Goal: Information Seeking & Learning: Learn about a topic

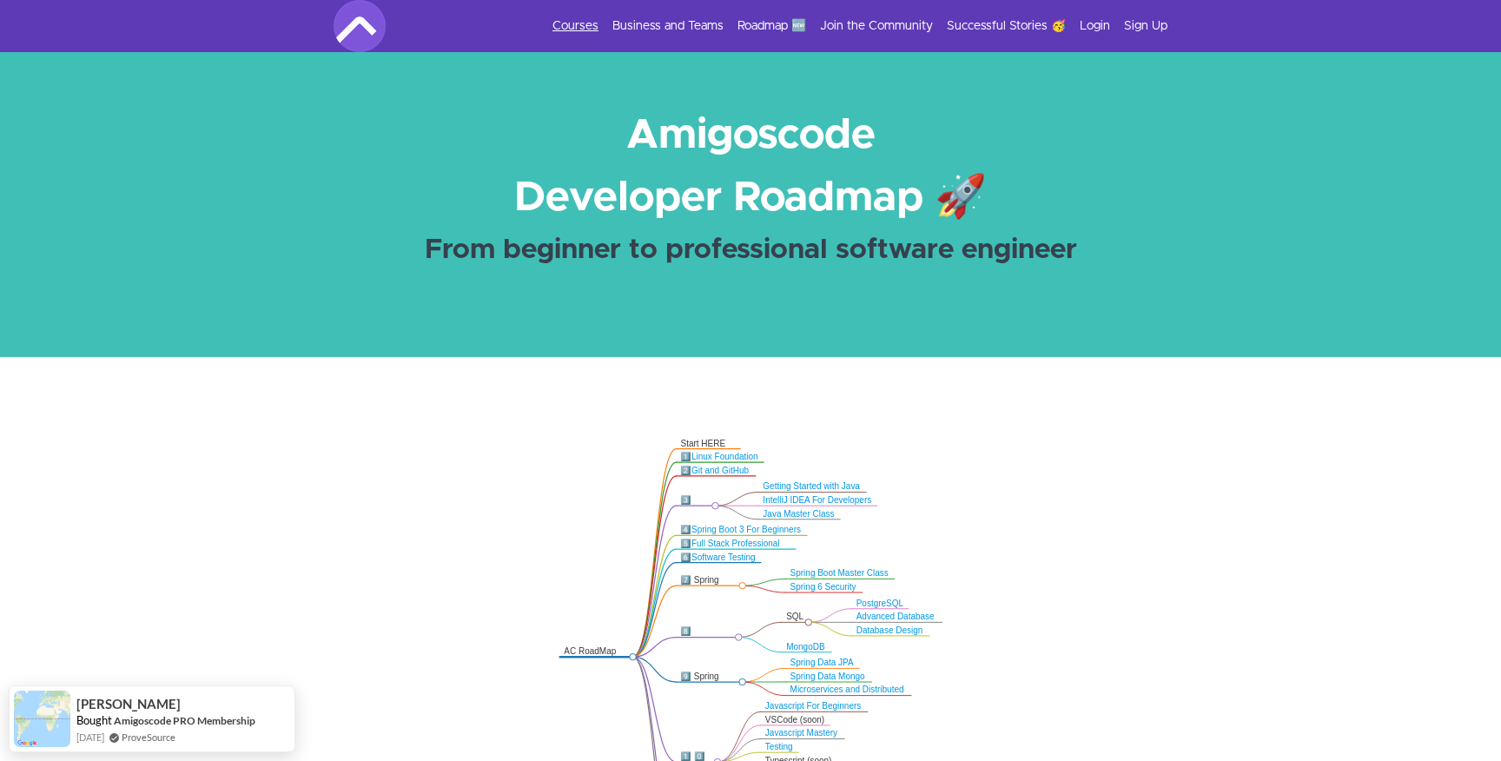
click at [587, 30] on link "Courses" at bounding box center [575, 25] width 46 height 17
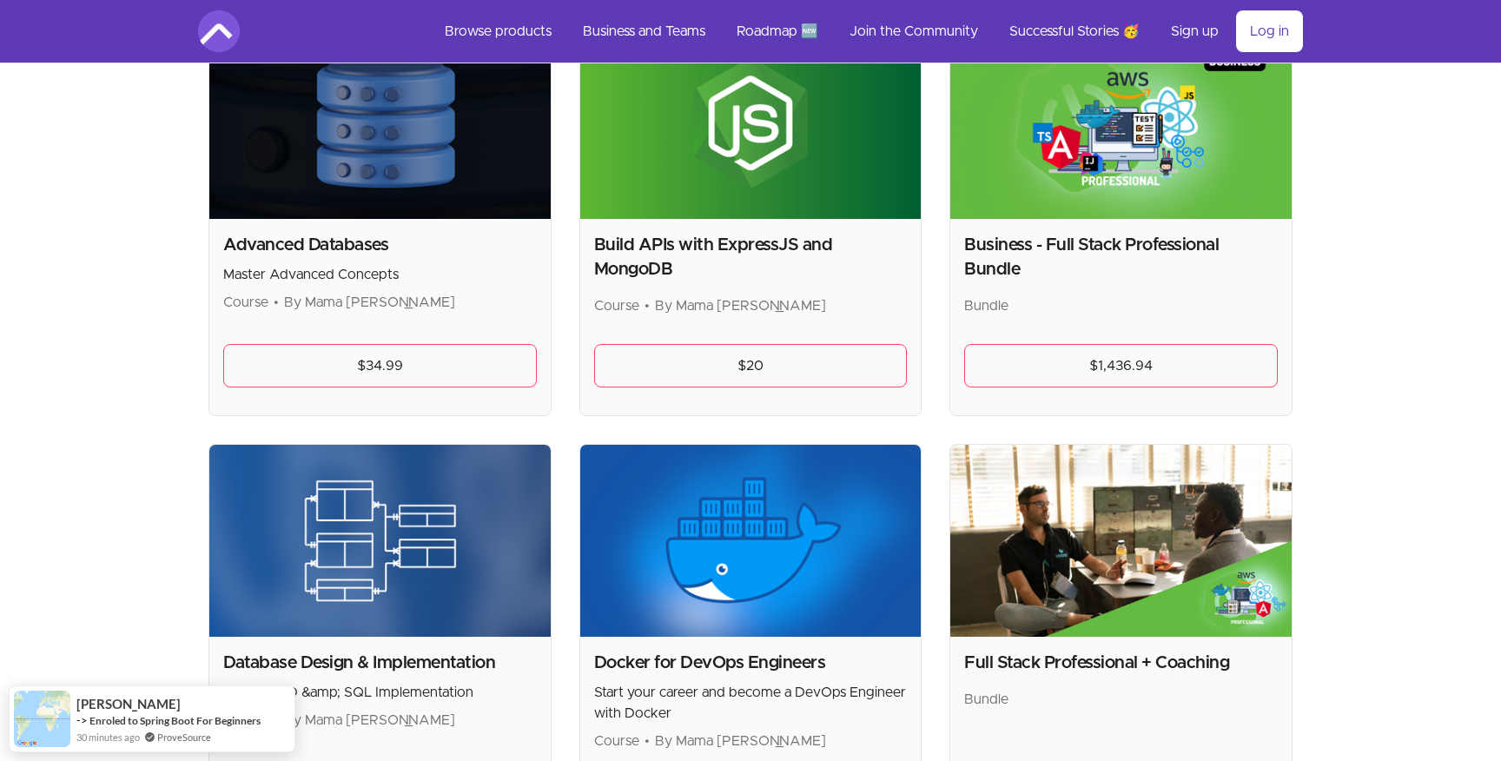
scroll to position [414, 0]
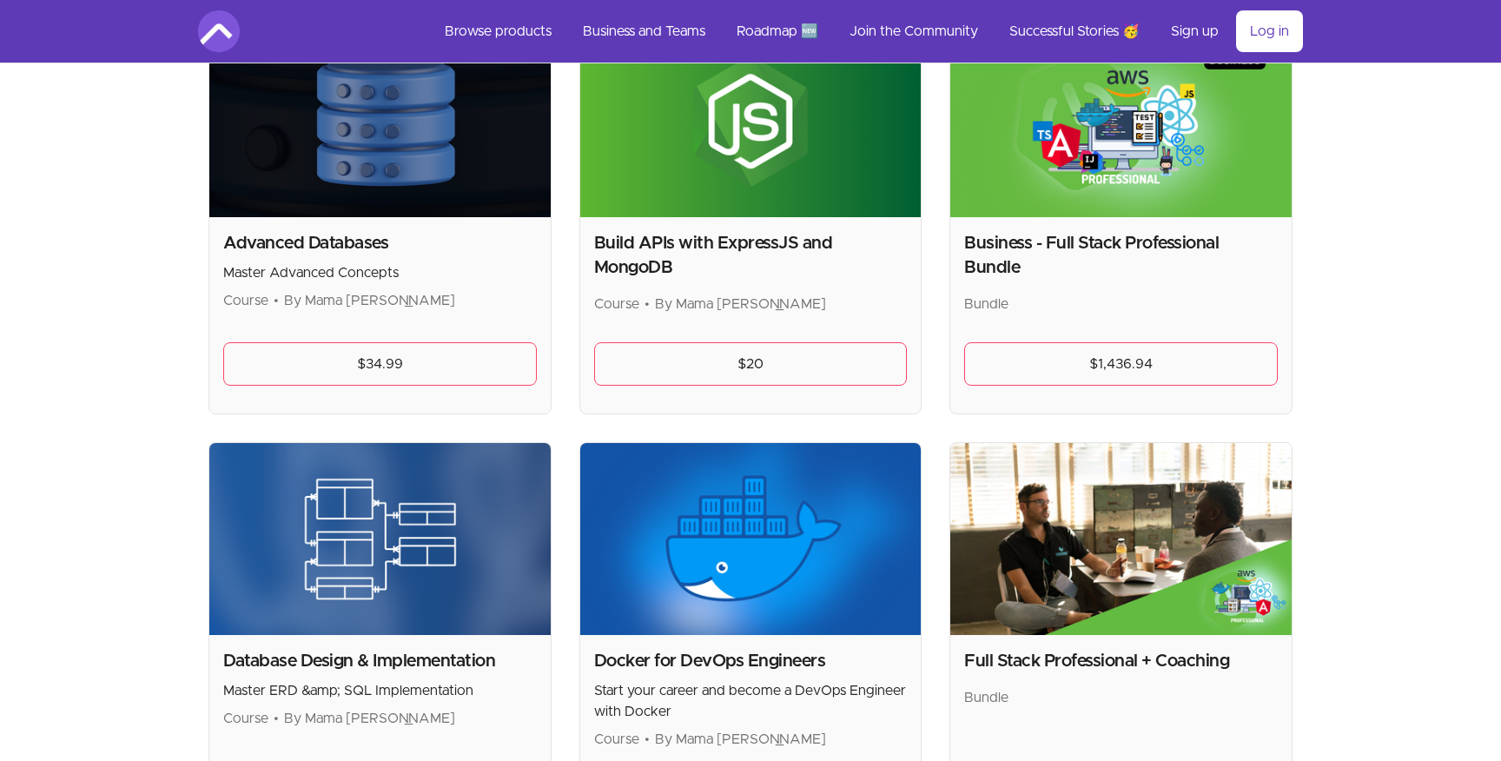
click at [1073, 229] on div "Business - Full Stack Professional Bundle Bundle $1,436.94" at bounding box center [1120, 315] width 341 height 196
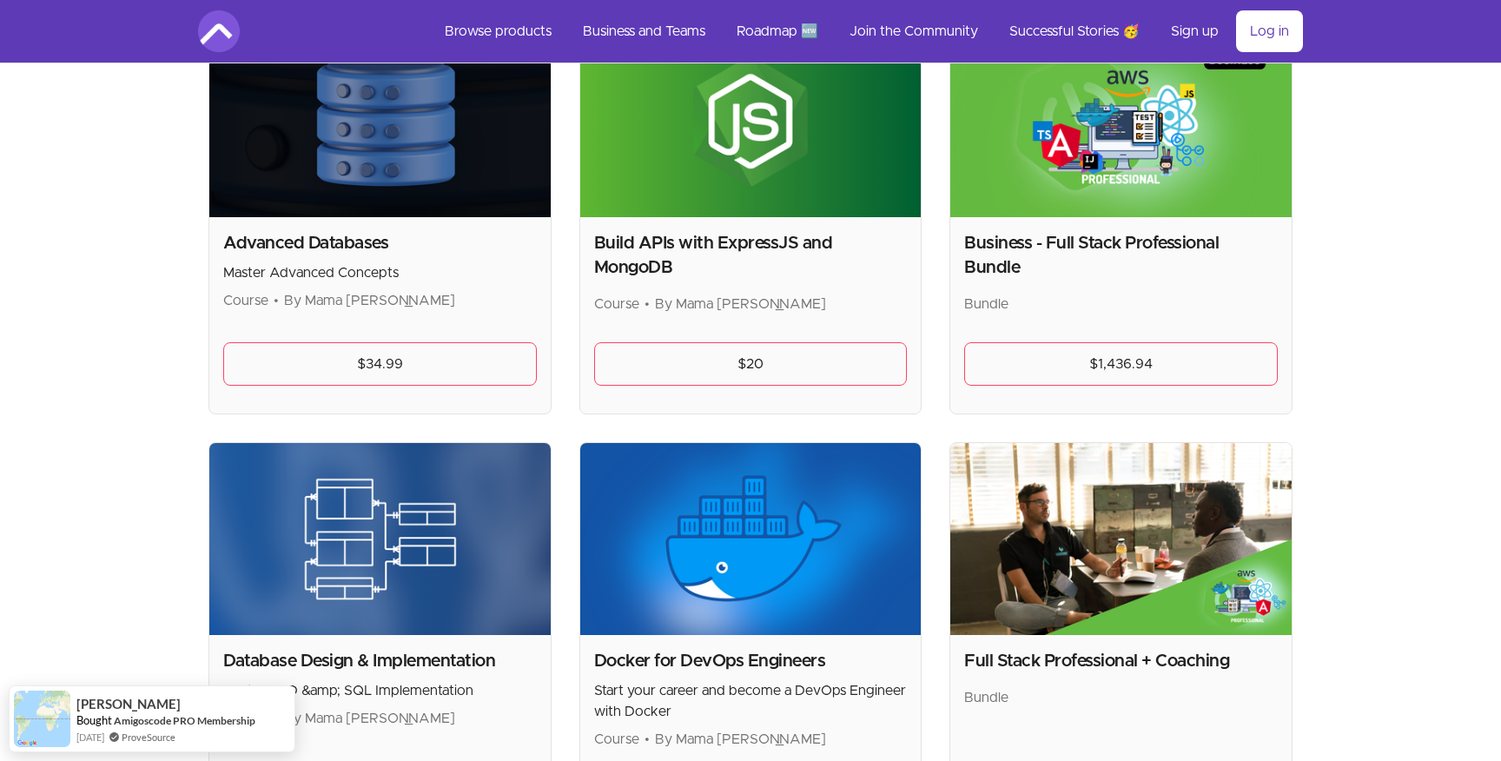
click at [1027, 163] on img at bounding box center [1120, 121] width 341 height 192
click at [981, 251] on h2 "Business - Full Stack Professional Bundle" at bounding box center [1121, 255] width 314 height 49
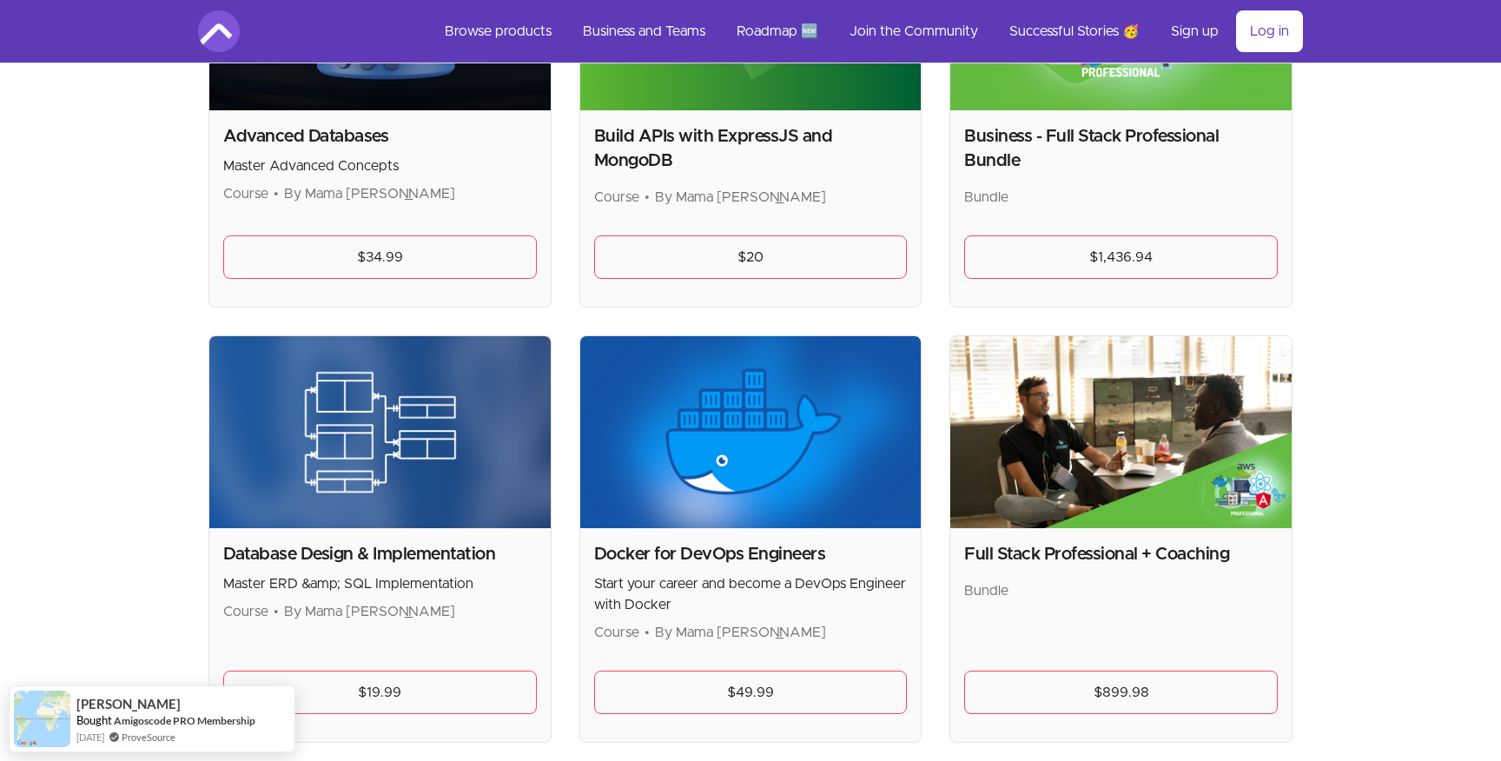
scroll to position [522, 0]
click at [1065, 186] on p "Bundle" at bounding box center [1121, 196] width 314 height 21
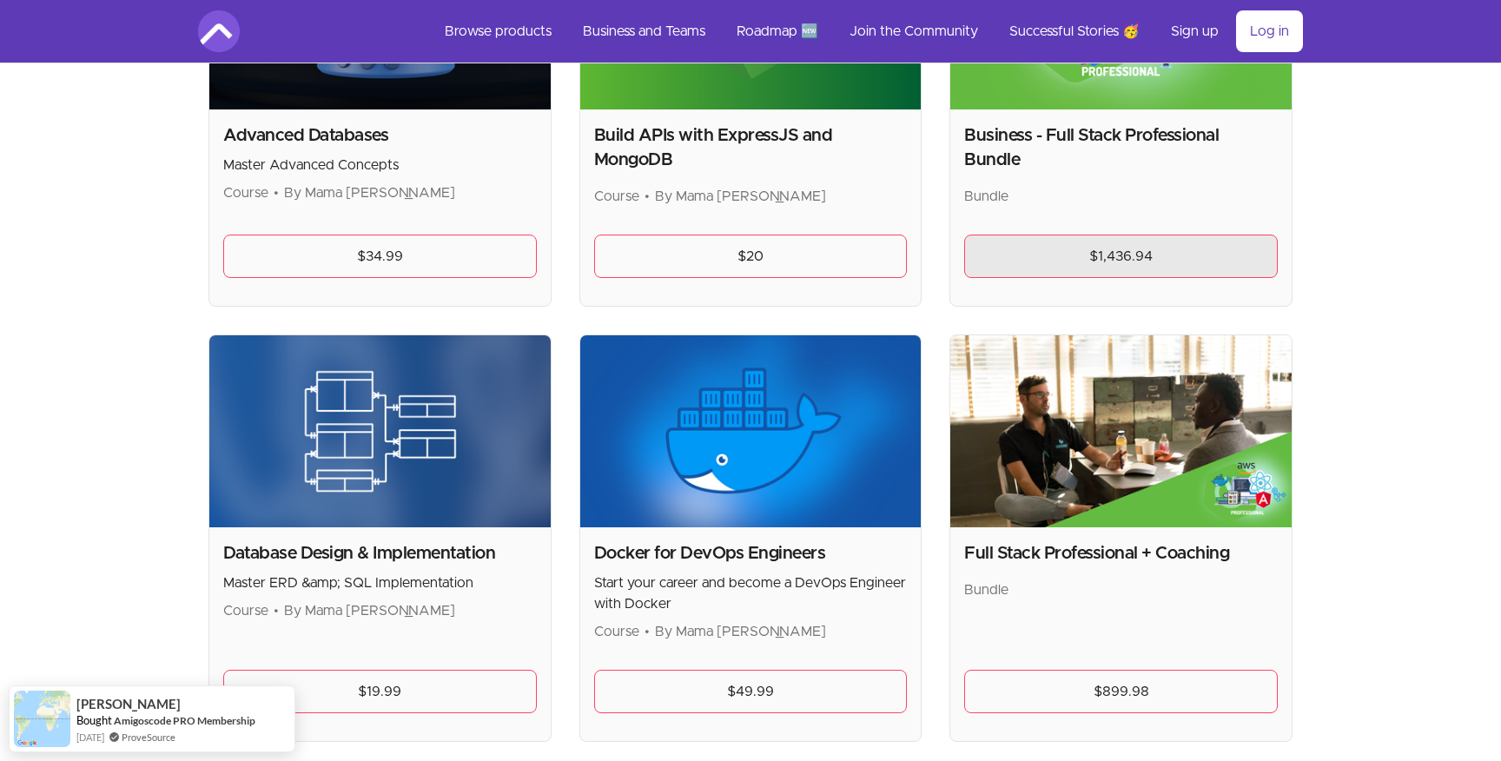
click at [1053, 251] on link "$1,436.94" at bounding box center [1121, 255] width 314 height 43
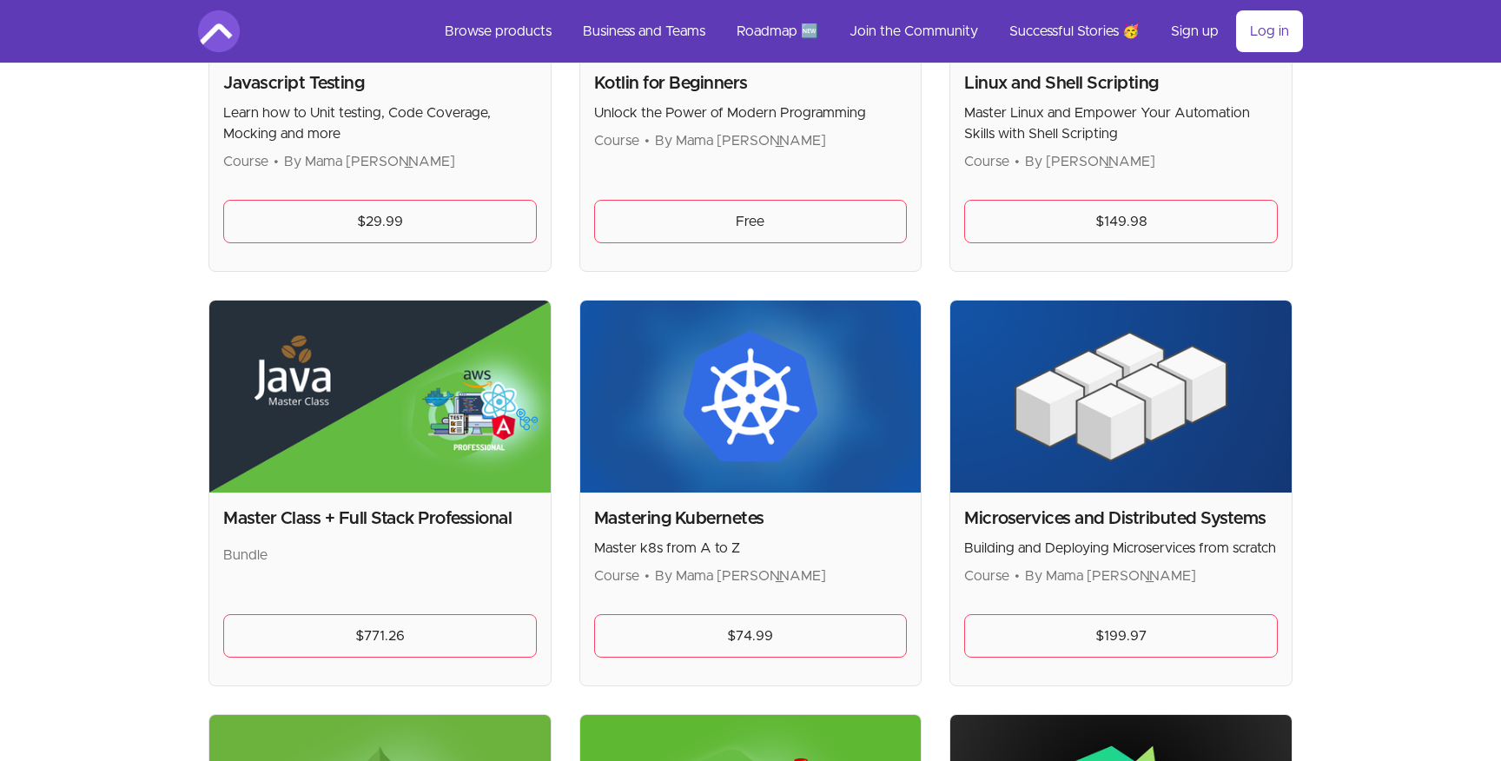
scroll to position [2757, 0]
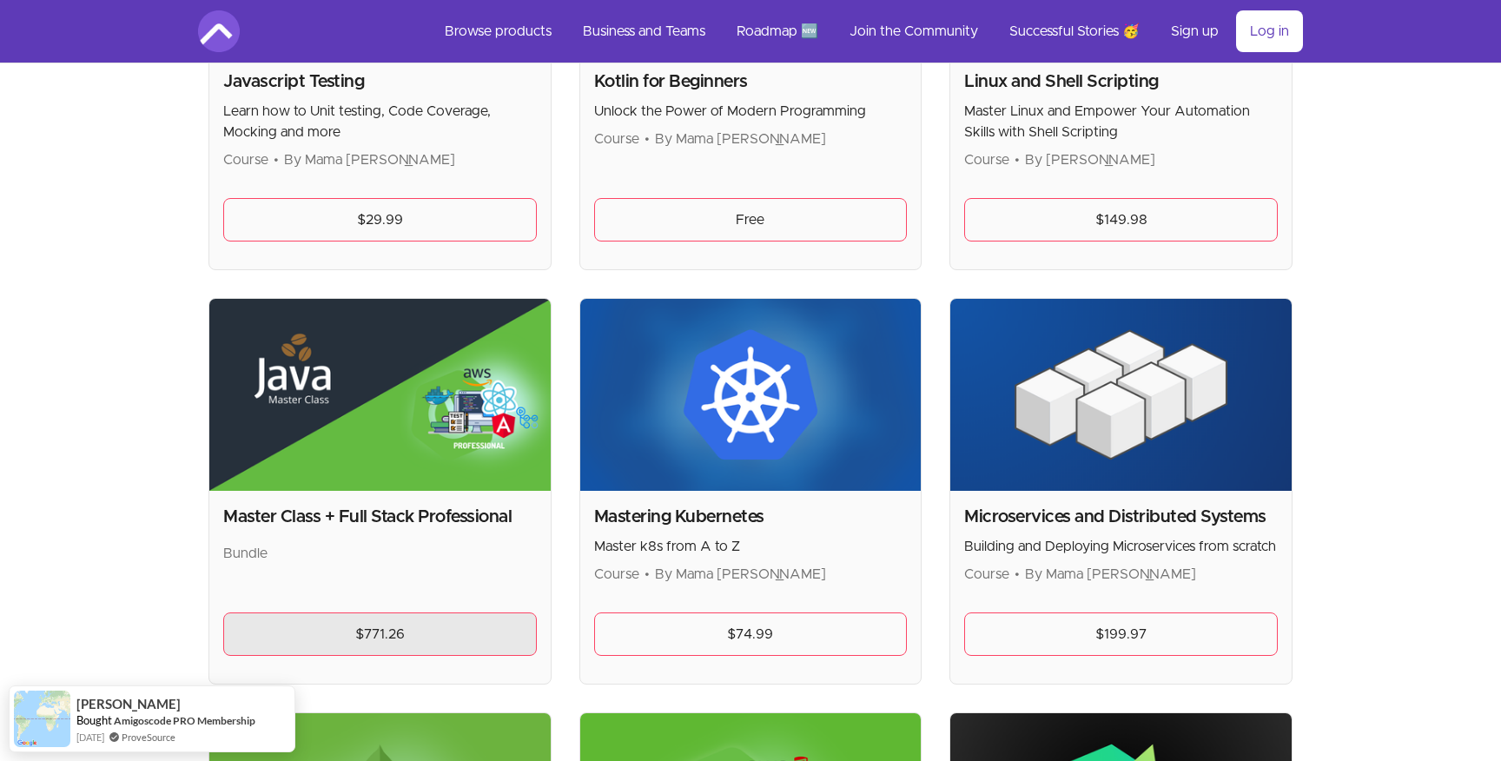
click at [400, 623] on link "$771.26" at bounding box center [380, 633] width 314 height 43
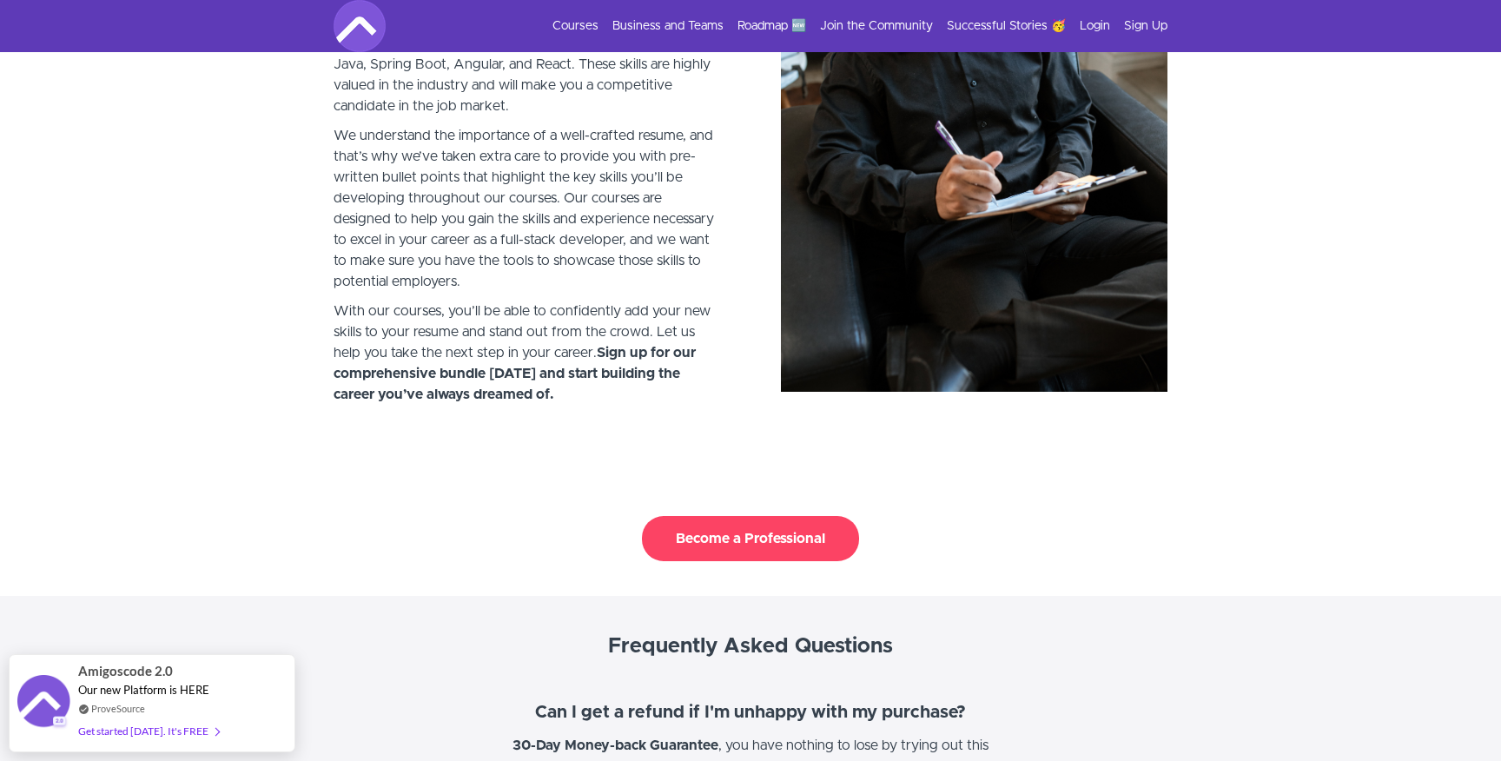
scroll to position [4315, 0]
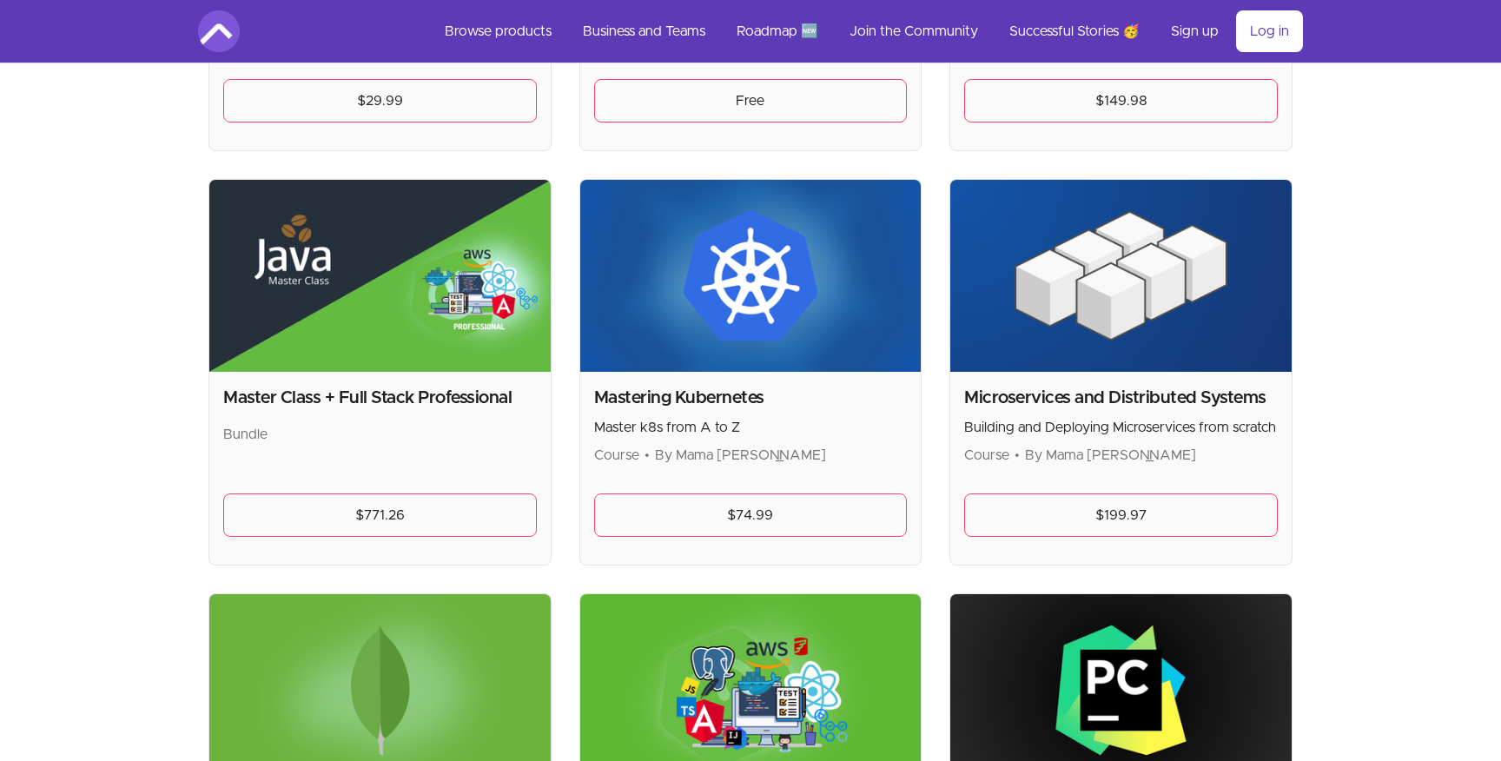
scroll to position [2863, 0]
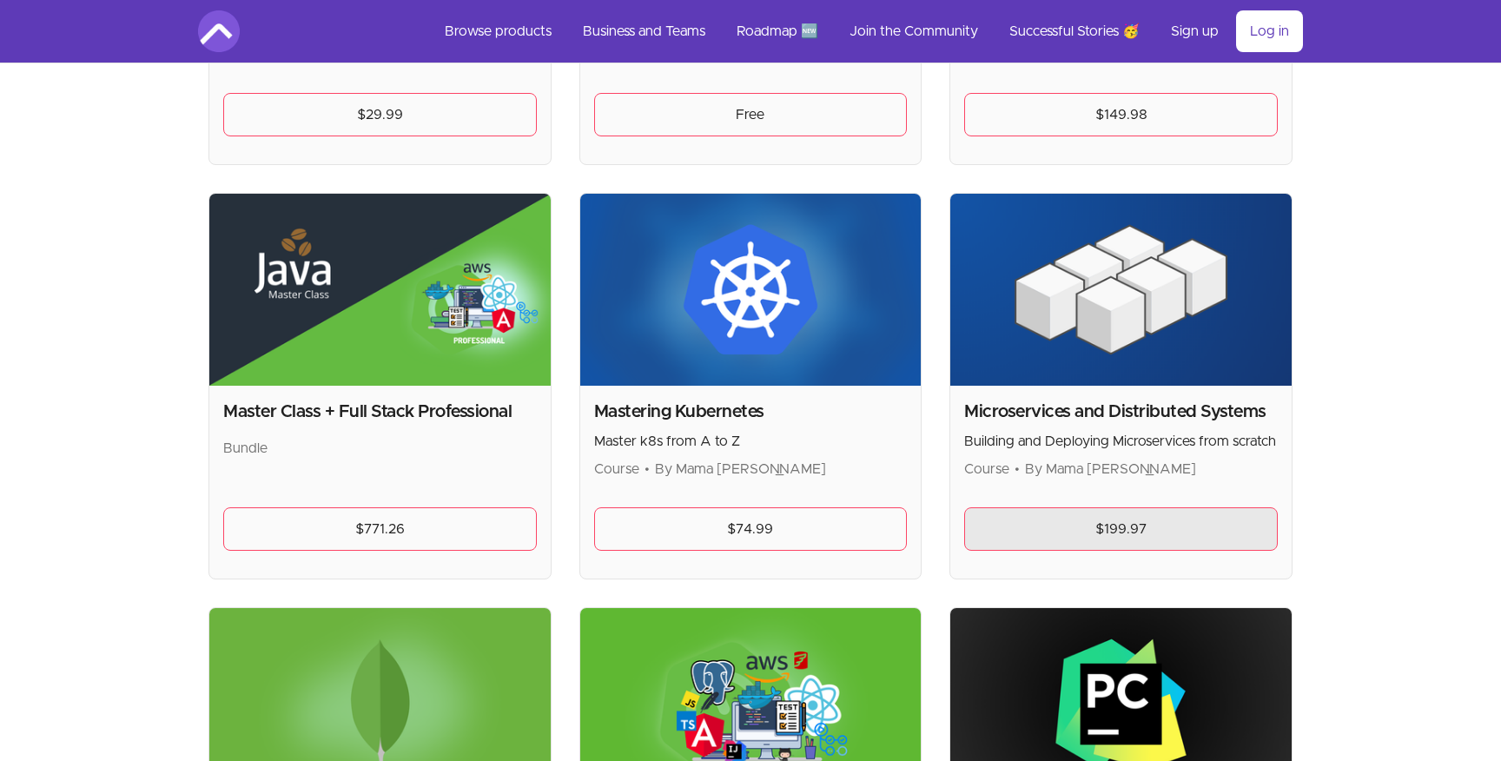
click at [1040, 538] on link "$199.97" at bounding box center [1121, 528] width 314 height 43
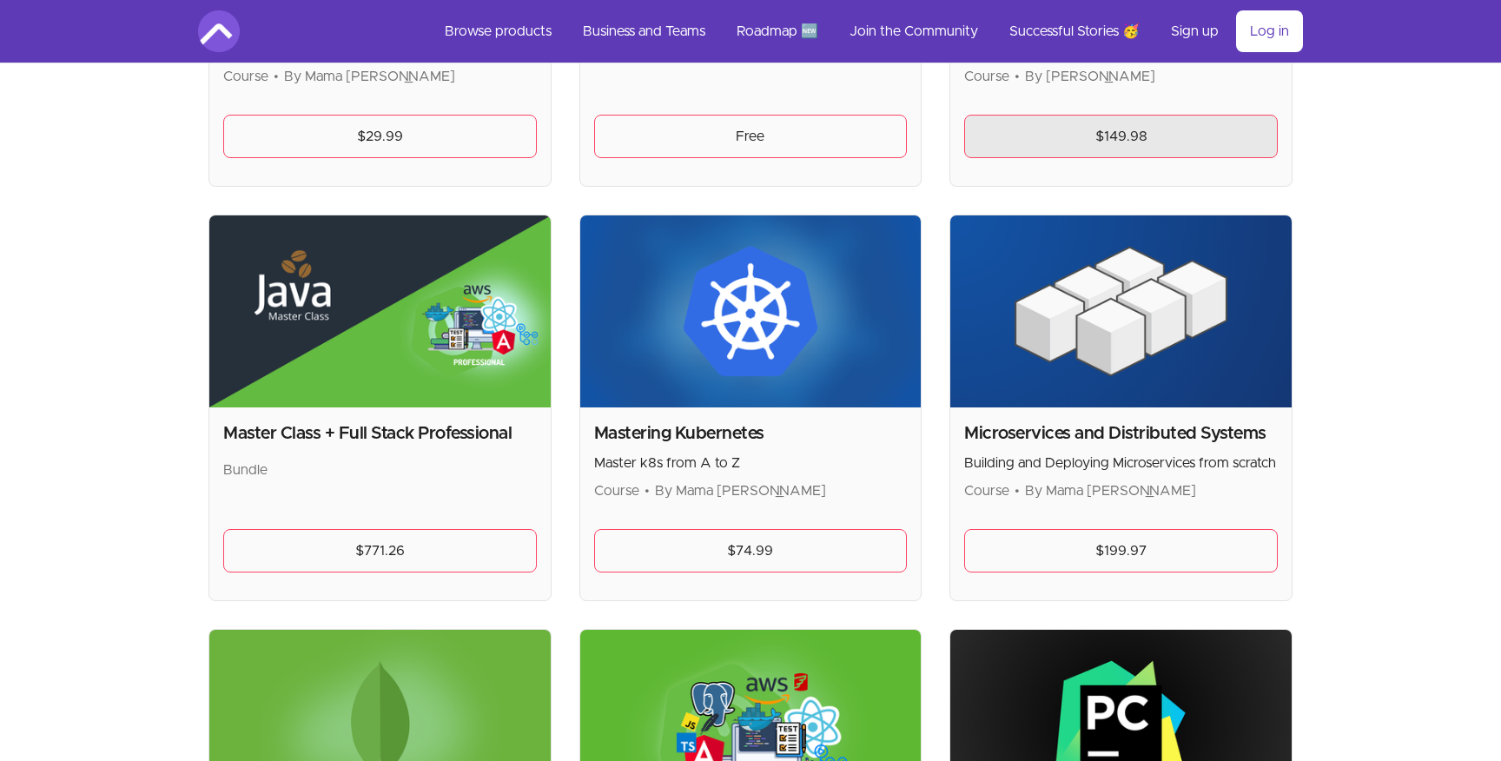
scroll to position [2842, 0]
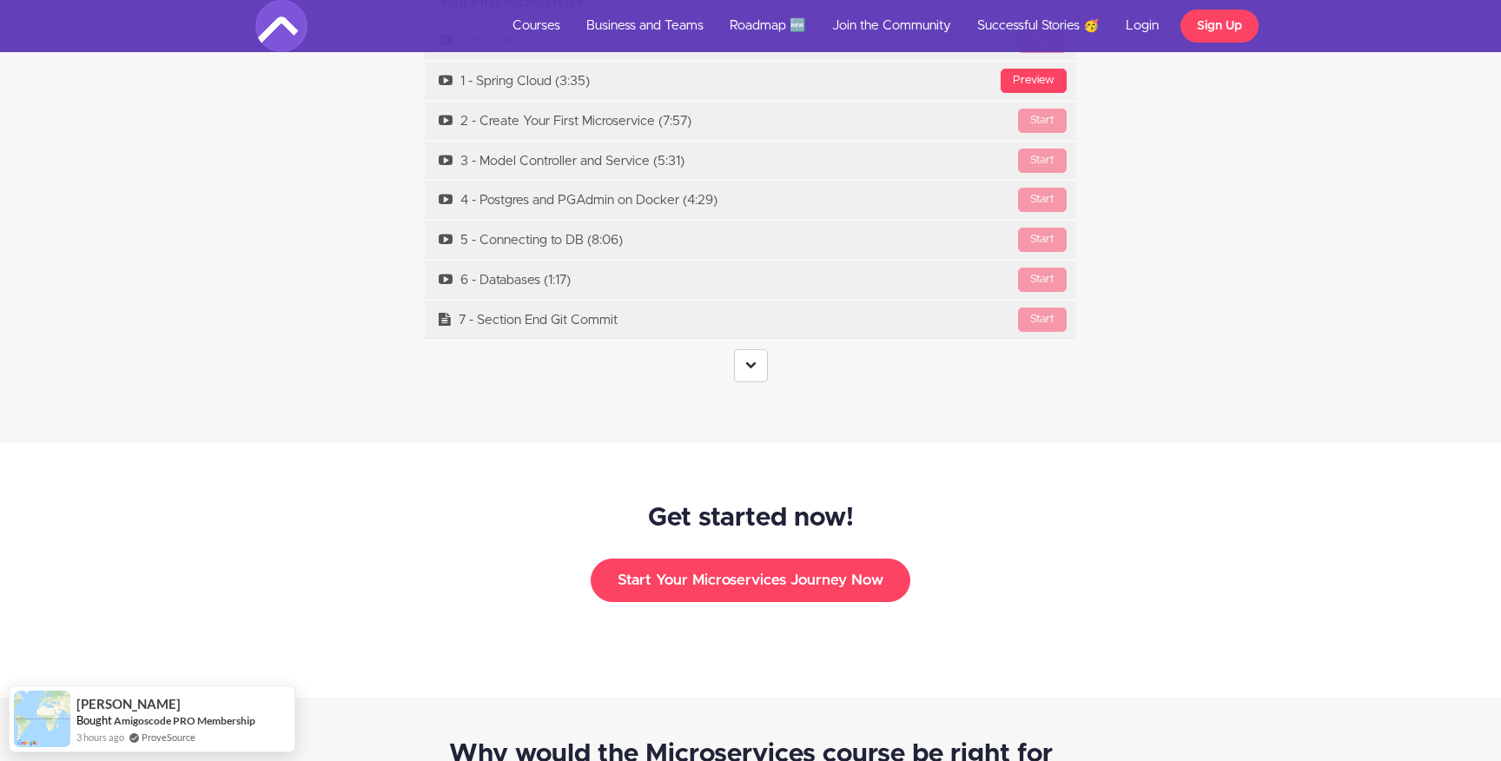
scroll to position [5521, 0]
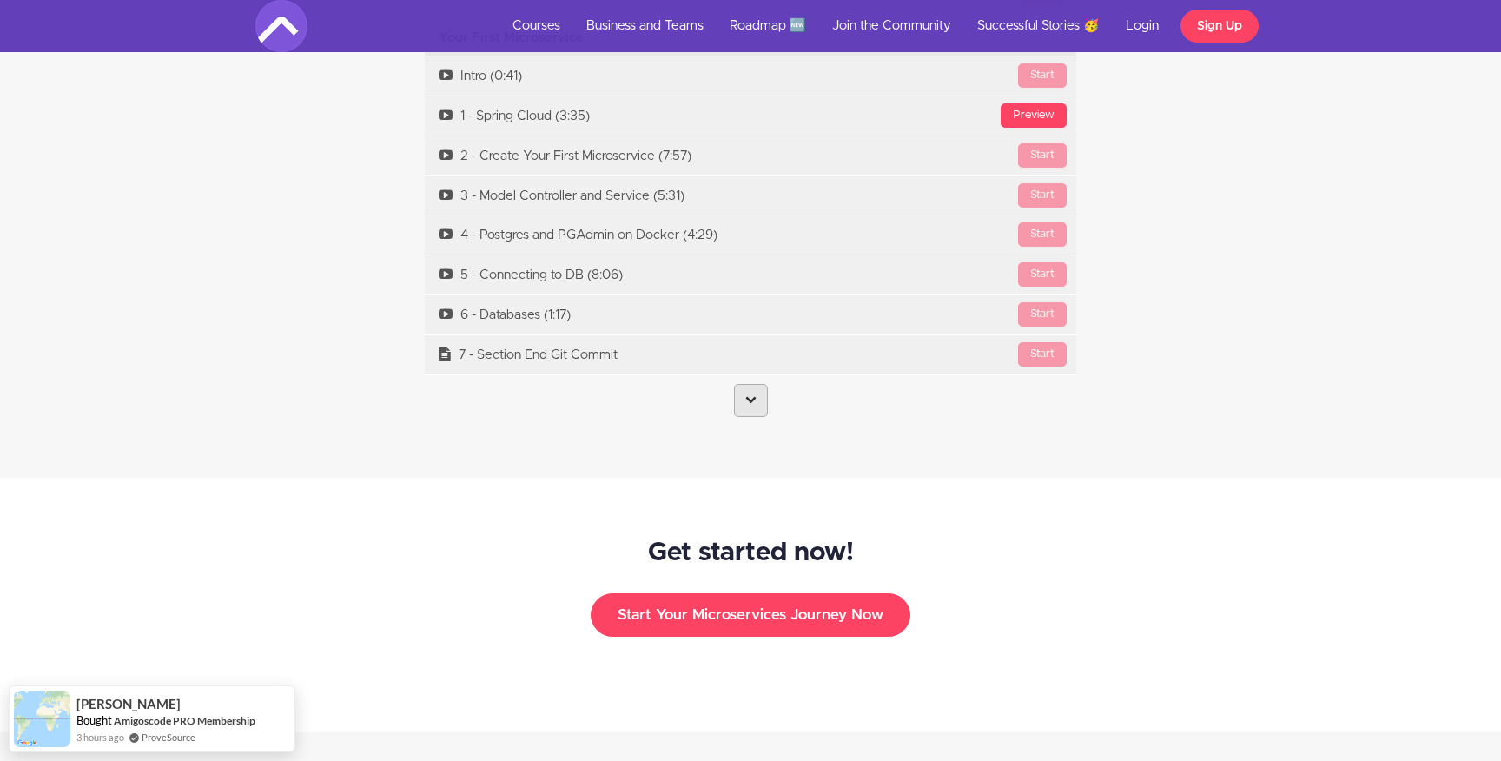
click at [762, 384] on link at bounding box center [751, 400] width 34 height 33
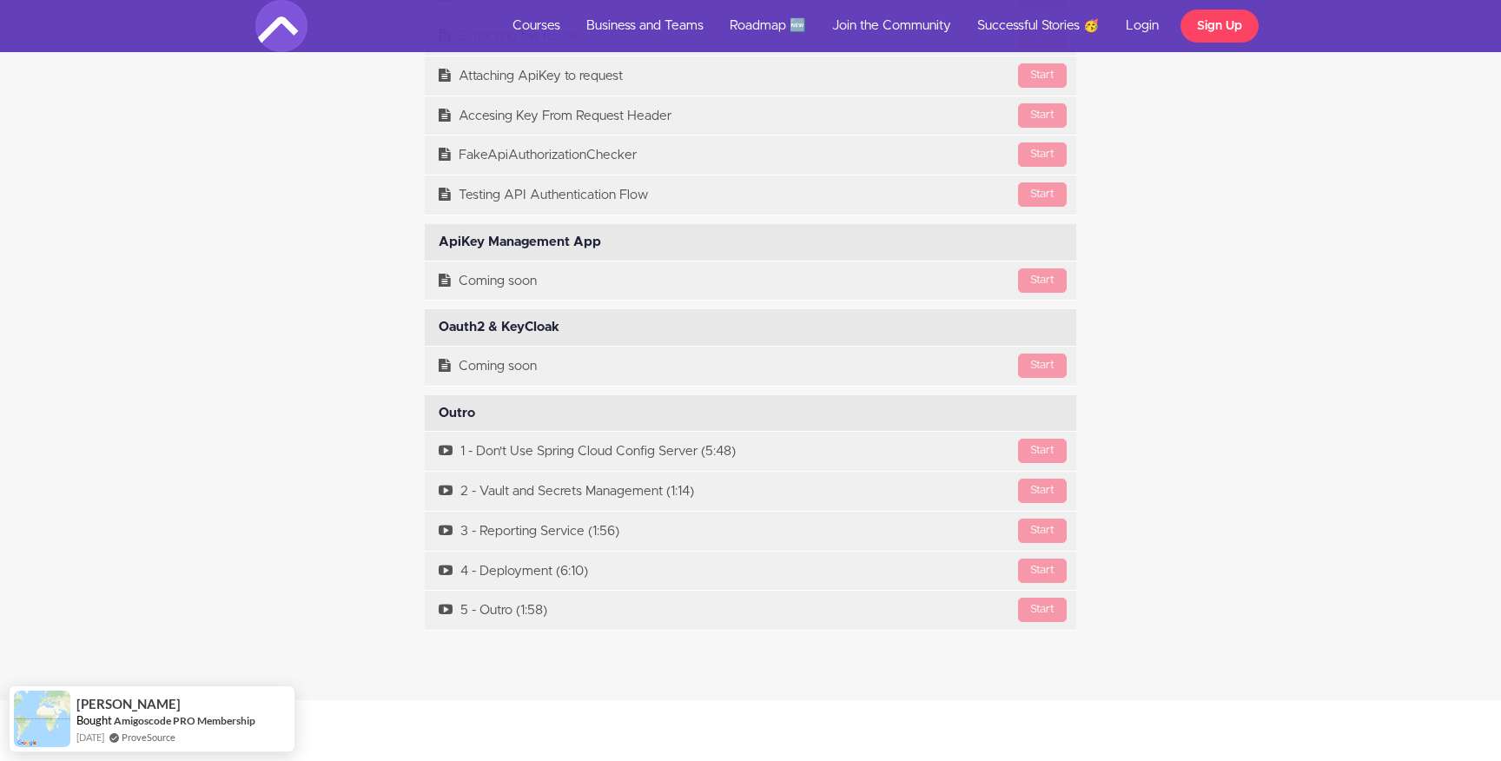
scroll to position [12963, 0]
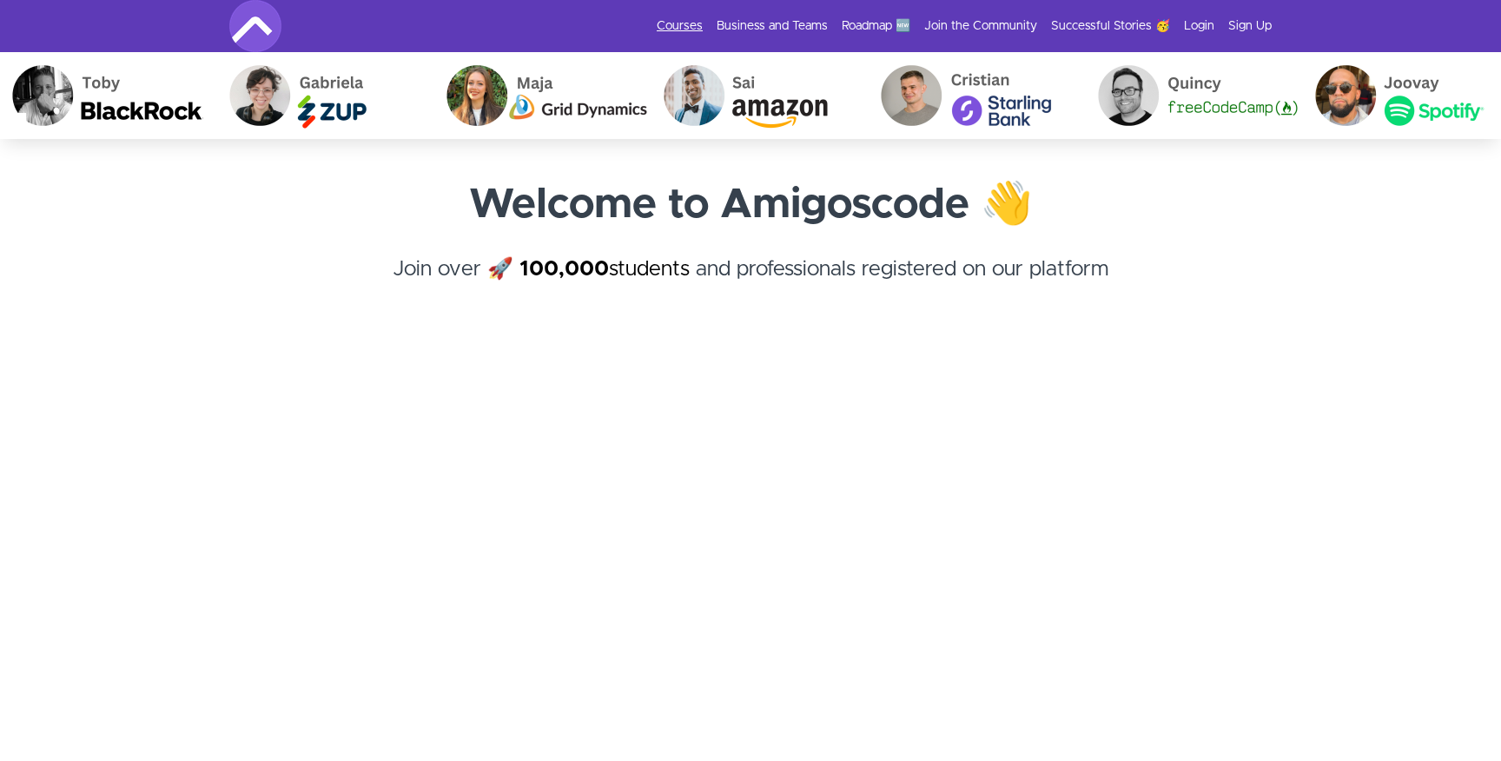
click at [692, 27] on link "Courses" at bounding box center [680, 25] width 46 height 17
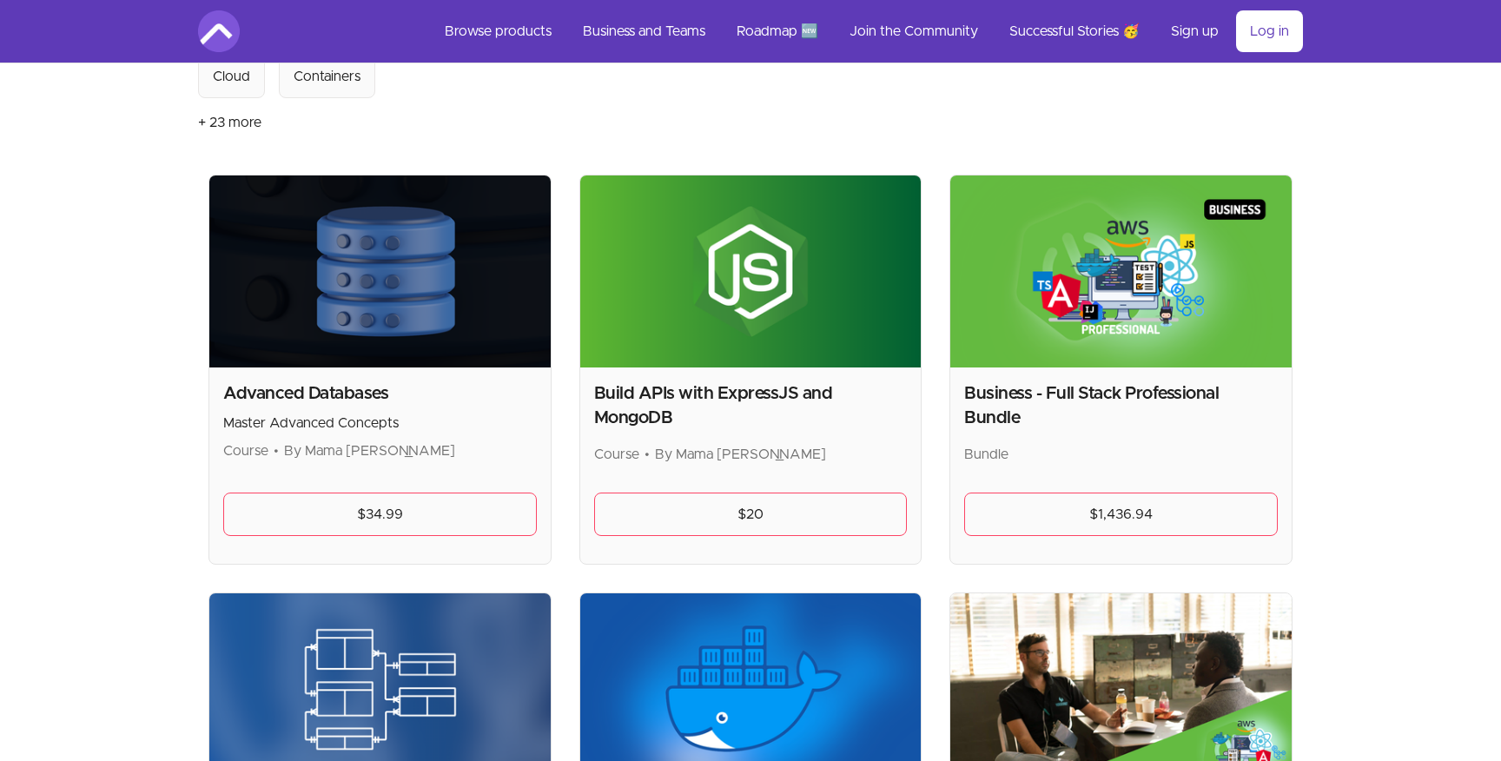
scroll to position [401, 0]
